Goal: Transaction & Acquisition: Book appointment/travel/reservation

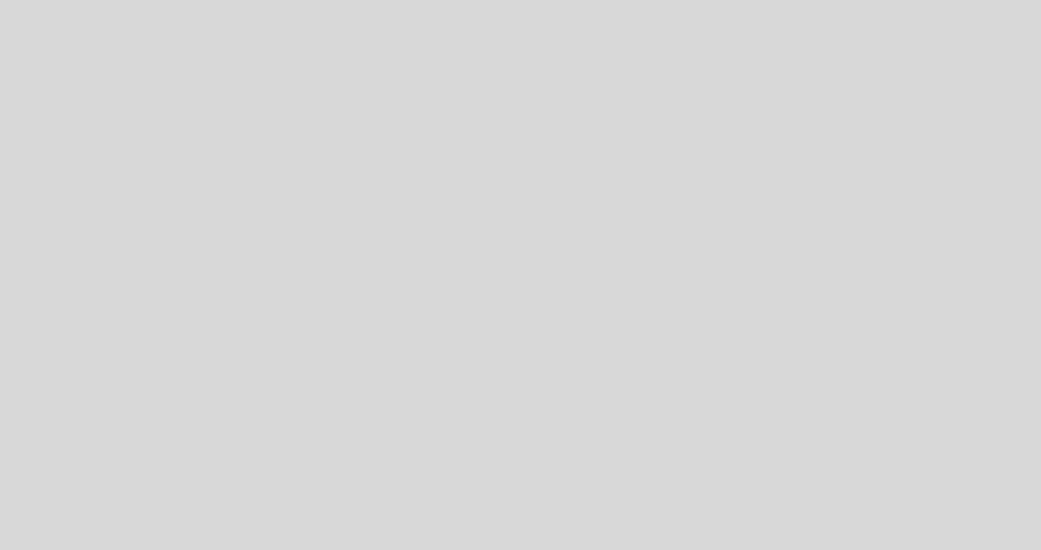
select select "es"
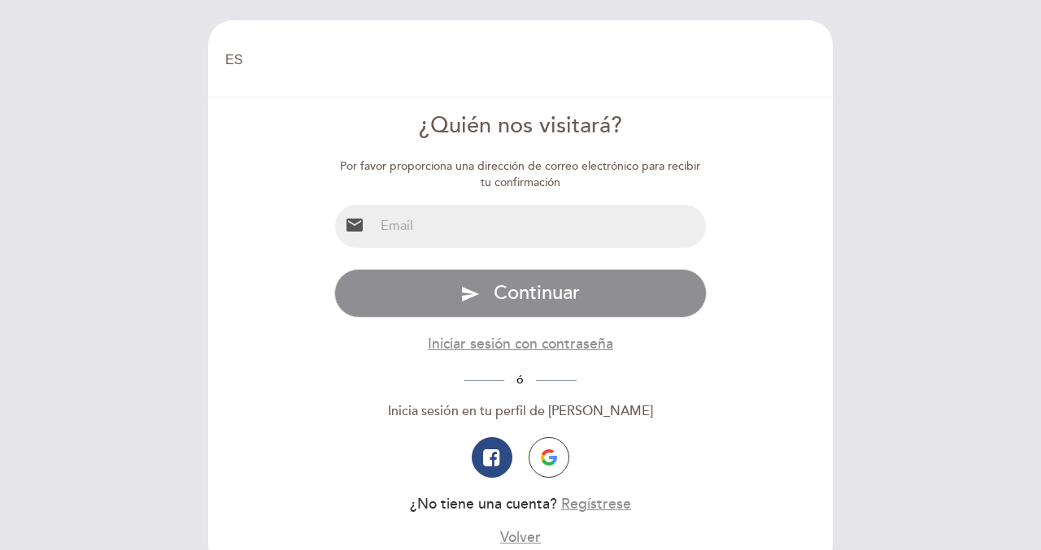
click at [431, 222] on input "email" at bounding box center [540, 226] width 333 height 43
click at [550, 460] on img "button" at bounding box center [549, 458] width 16 height 16
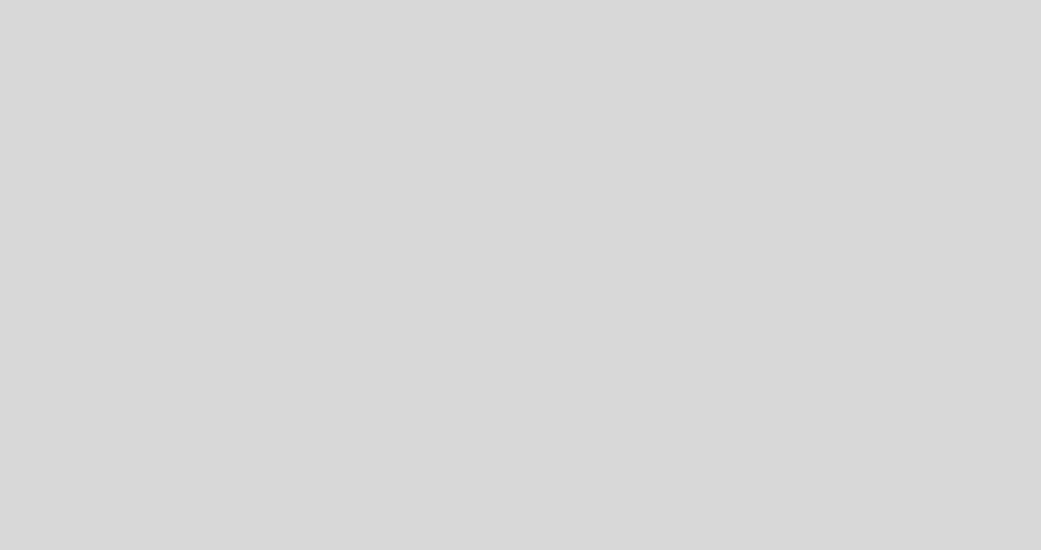
select select "es"
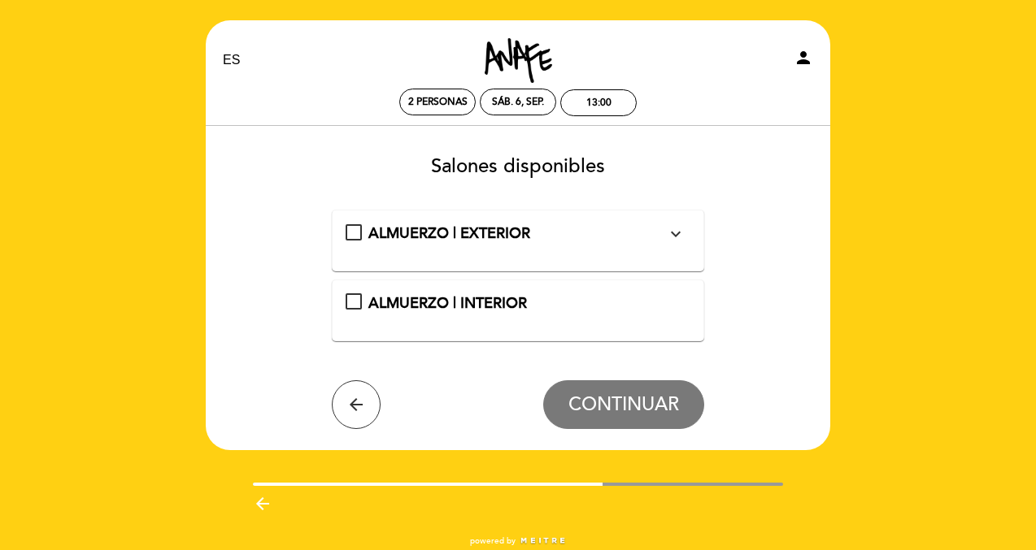
click at [350, 307] on div "ALMUERZO | INTERIOR" at bounding box center [519, 304] width 346 height 21
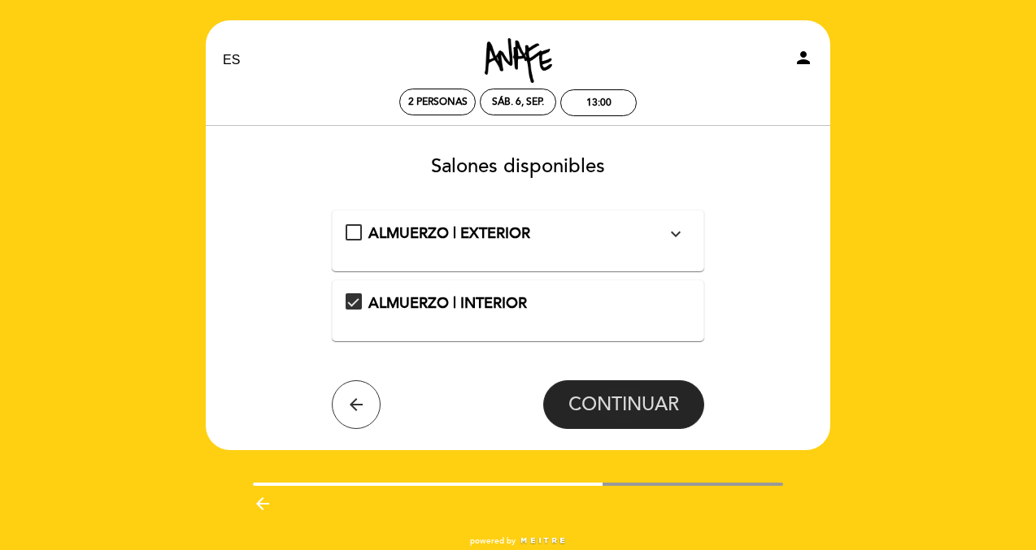
click at [630, 407] on span "CONTINUAR" at bounding box center [623, 405] width 111 height 23
